Goal: Communication & Community: Answer question/provide support

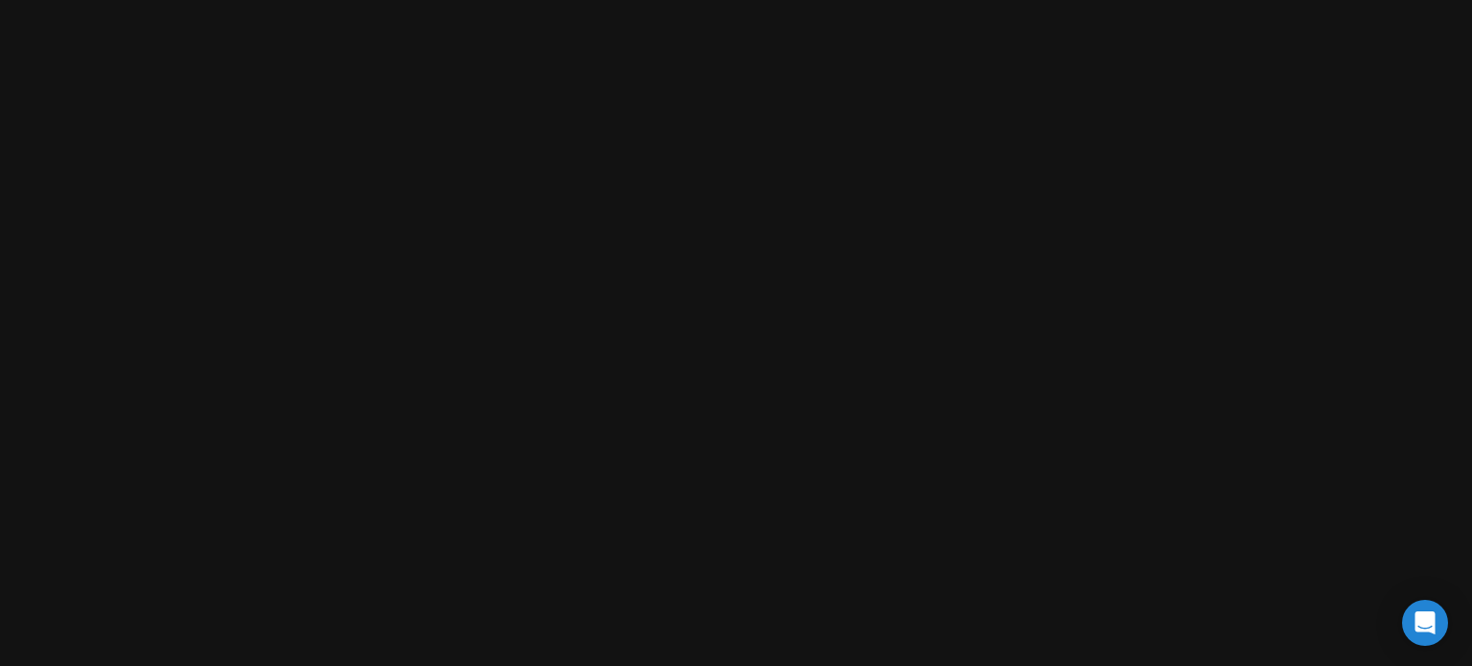
click at [1066, 15] on main at bounding box center [736, 15] width 1457 height 0
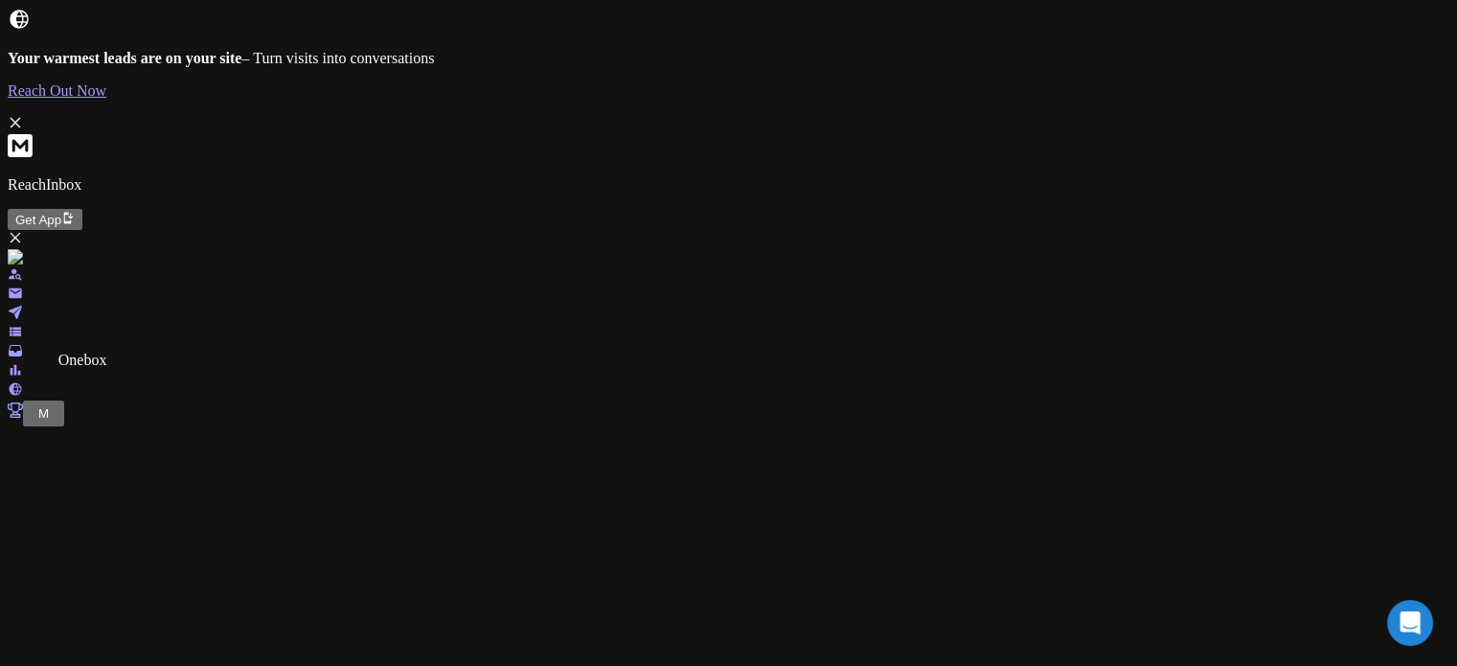
click at [23, 361] on link at bounding box center [15, 353] width 15 height 16
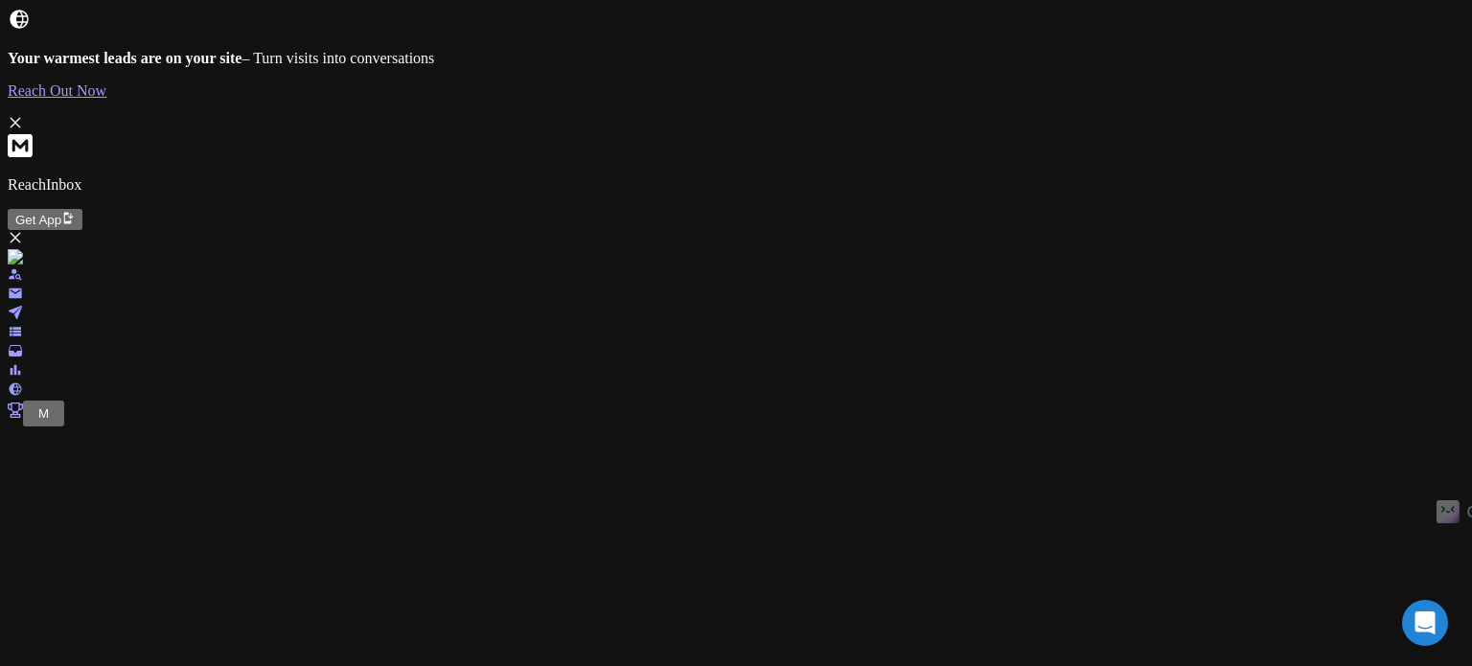
scroll to position [565, 0]
